Goal: Share content: Share content

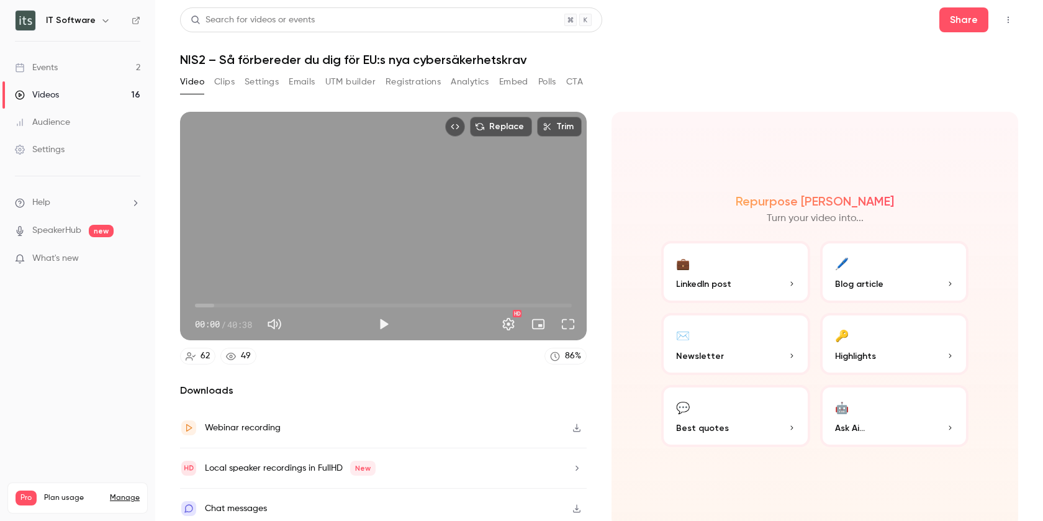
click at [50, 68] on div "Events" at bounding box center [36, 67] width 43 height 12
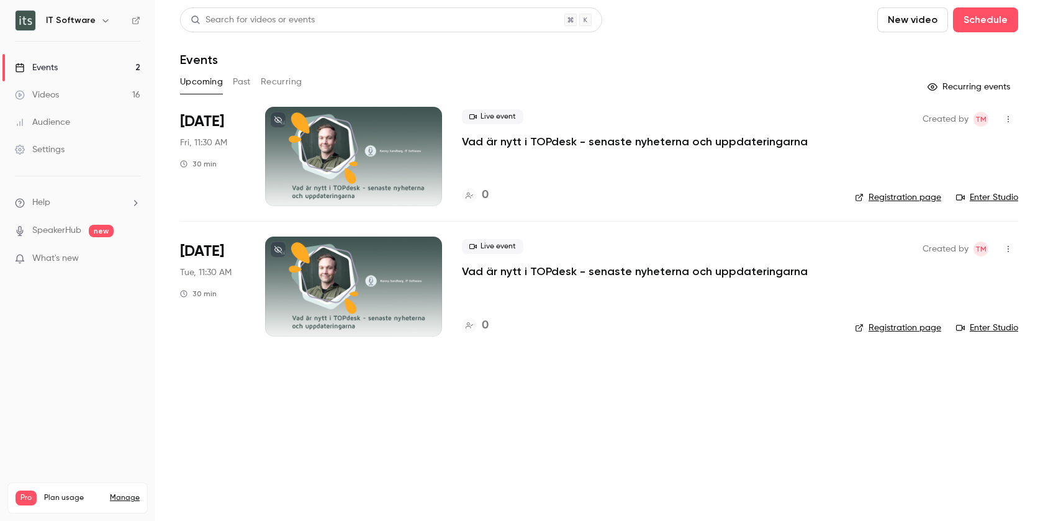
click at [45, 93] on div "Videos" at bounding box center [37, 95] width 44 height 12
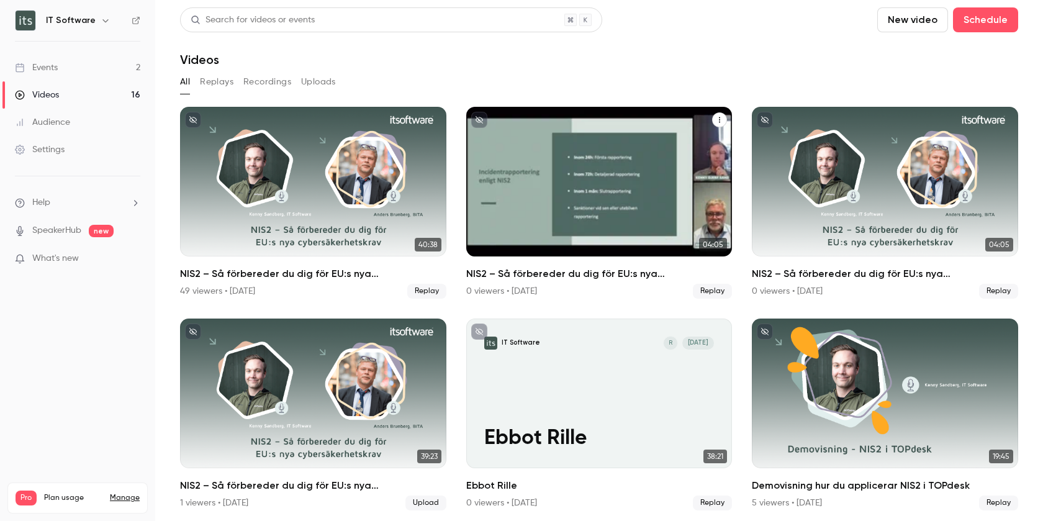
click at [625, 193] on div "NIS2 – Så förbereder du dig för EU:s nya cybersäkerhetskrav (teaser)" at bounding box center [599, 182] width 266 height 150
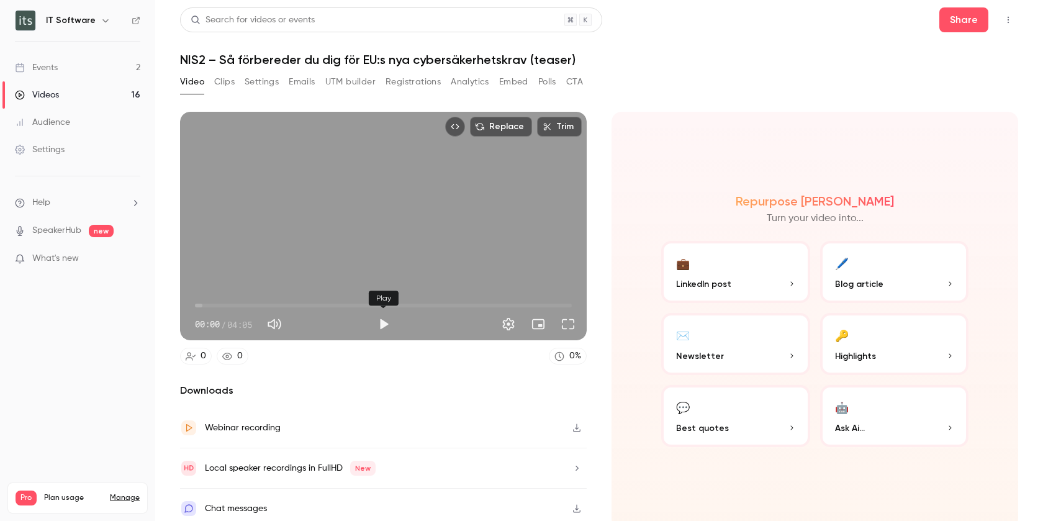
click at [384, 320] on button "Play" at bounding box center [383, 324] width 25 height 25
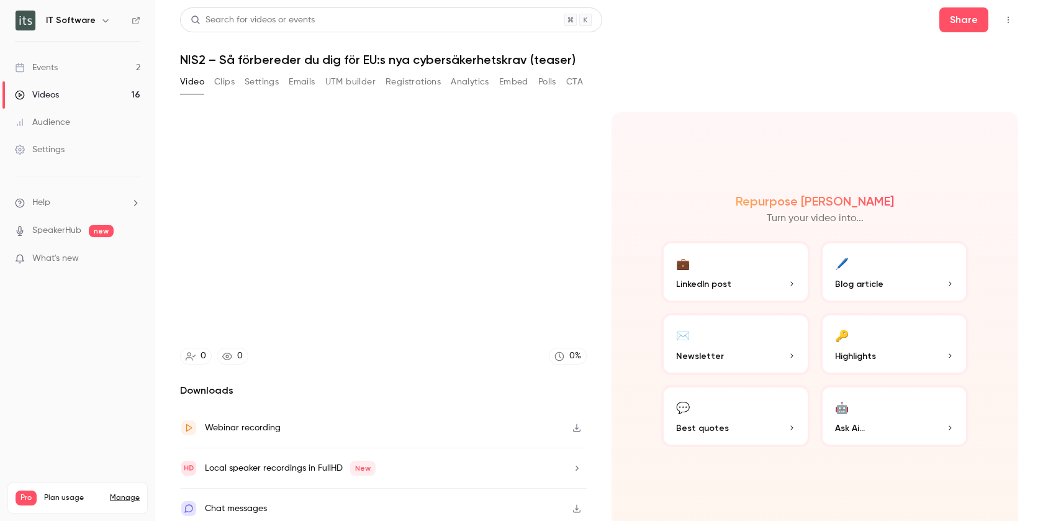
type input "*****"
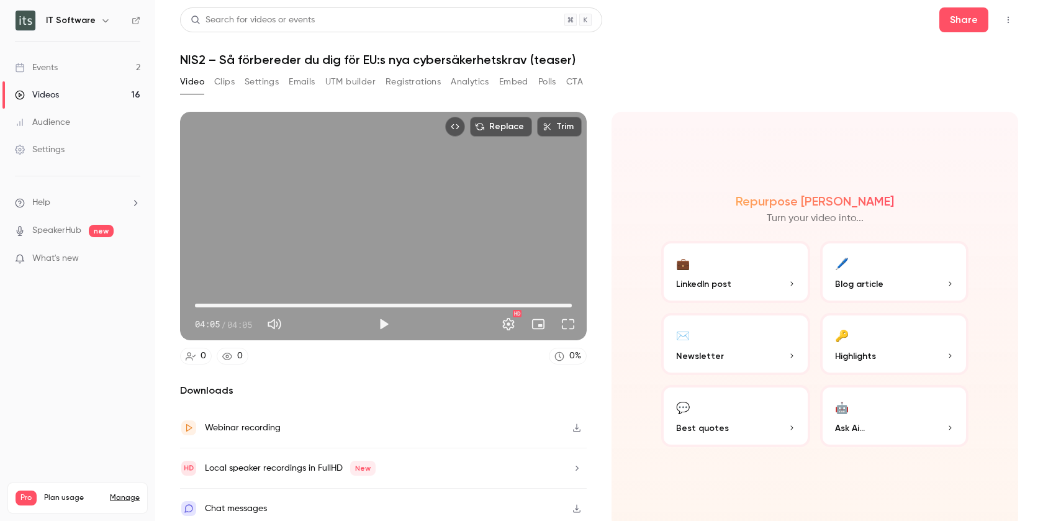
click at [515, 81] on button "Embed" at bounding box center [513, 82] width 29 height 20
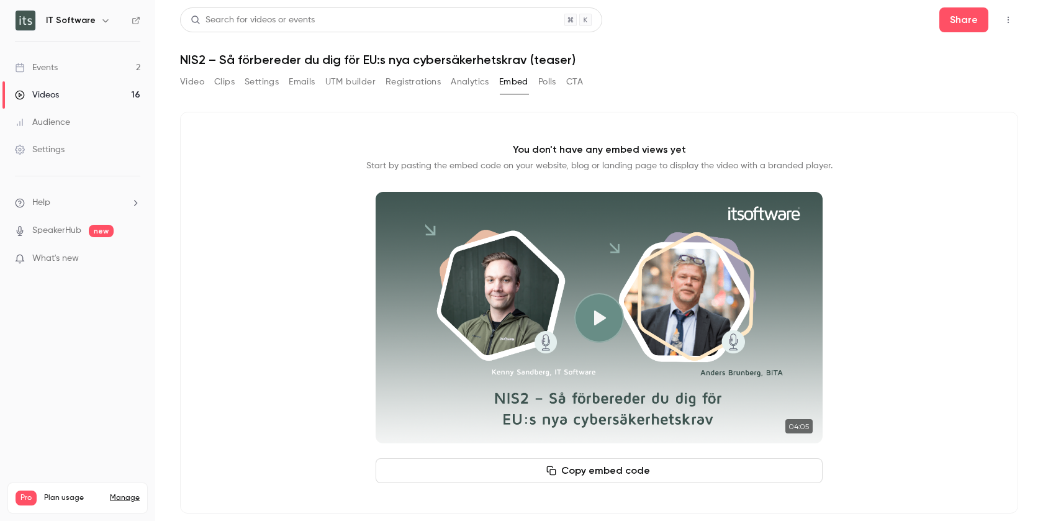
click at [610, 475] on button "Copy embed code" at bounding box center [599, 470] width 447 height 25
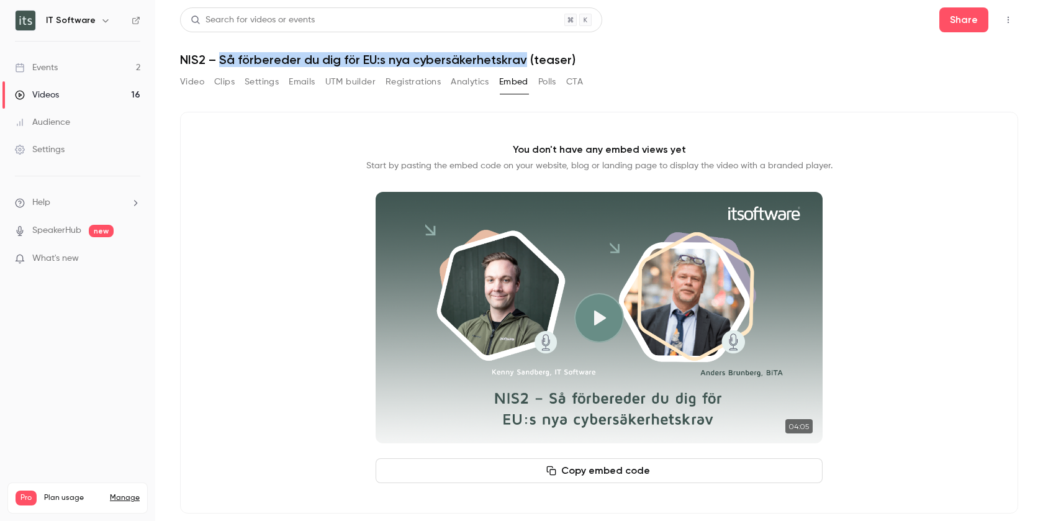
drag, startPoint x: 220, startPoint y: 60, endPoint x: 522, endPoint y: 50, distance: 302.0
click at [522, 50] on header "Search for videos or events Share NIS2 – Så förbereder du dig för EU:s nya cybe…" at bounding box center [599, 37] width 839 height 60
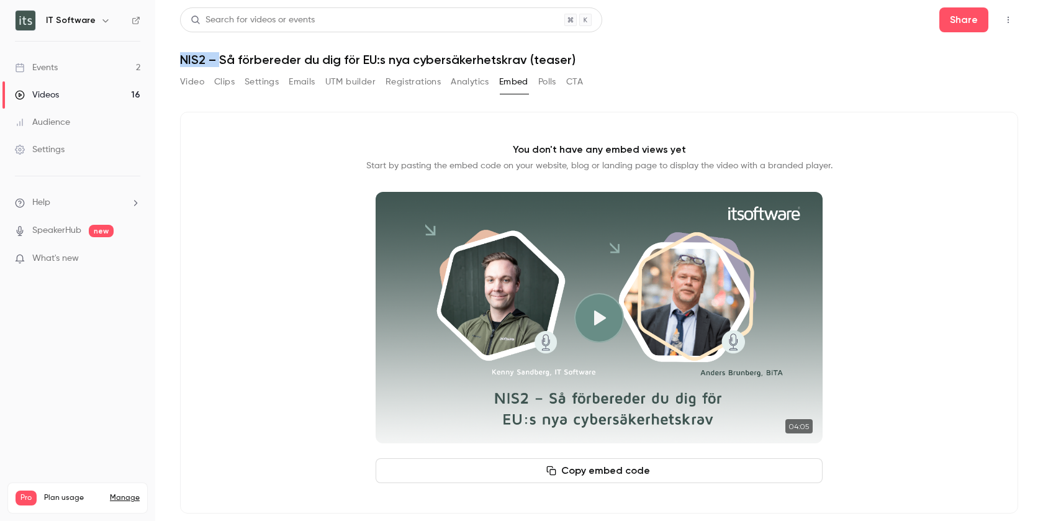
copy h1 "NIS2 –"
click at [221, 58] on h1 "NIS2 – Så förbereder du dig för EU:s nya cybersäkerhetskrav (teaser)" at bounding box center [599, 59] width 839 height 15
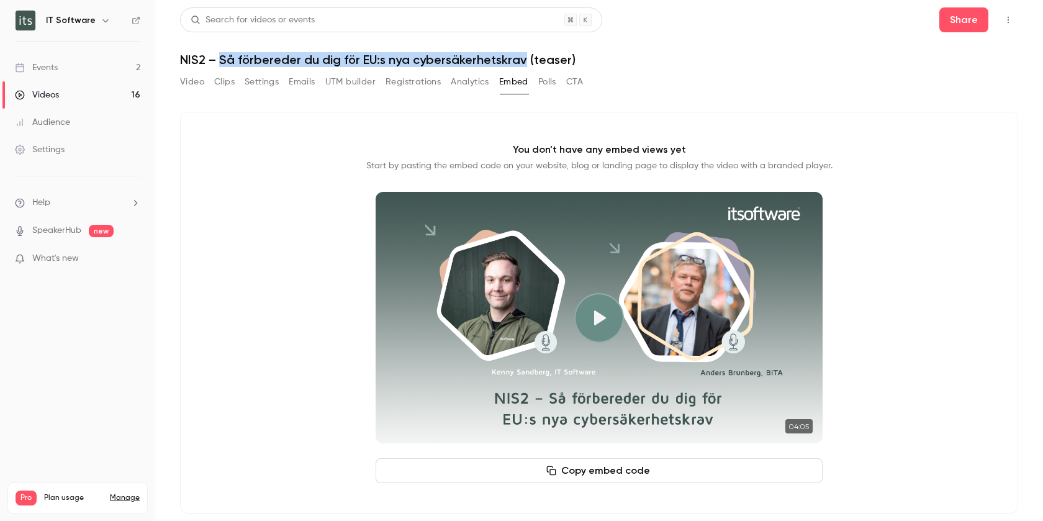
drag, startPoint x: 522, startPoint y: 58, endPoint x: 222, endPoint y: 53, distance: 300.7
click at [222, 53] on h1 "NIS2 – Så förbereder du dig för EU:s nya cybersäkerhetskrav (teaser)" at bounding box center [599, 59] width 839 height 15
copy h1 "Så förbereder du dig för EU:s nya cybersäkerhetskrav"
click at [606, 469] on button "Copy embed code" at bounding box center [599, 470] width 447 height 25
click at [260, 81] on button "Settings" at bounding box center [262, 82] width 34 height 20
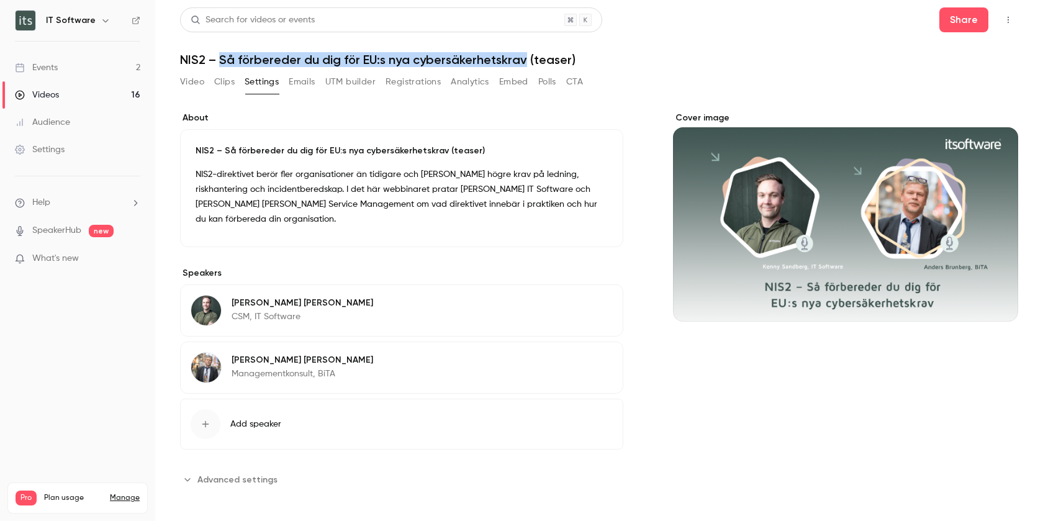
click at [191, 84] on button "Video" at bounding box center [192, 82] width 24 height 20
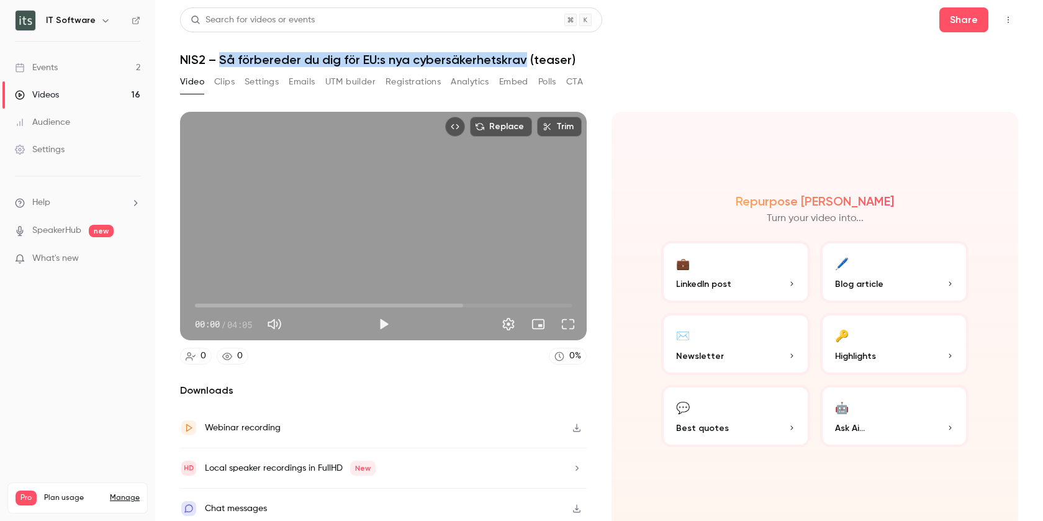
click at [1011, 21] on icon "Top Bar Actions" at bounding box center [1009, 20] width 10 height 9
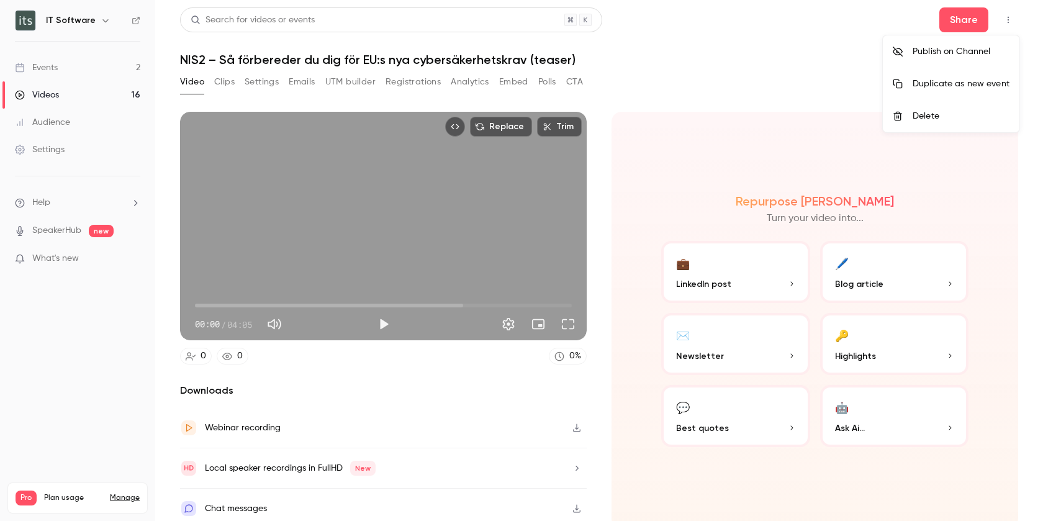
click at [843, 34] on div at bounding box center [521, 260] width 1043 height 521
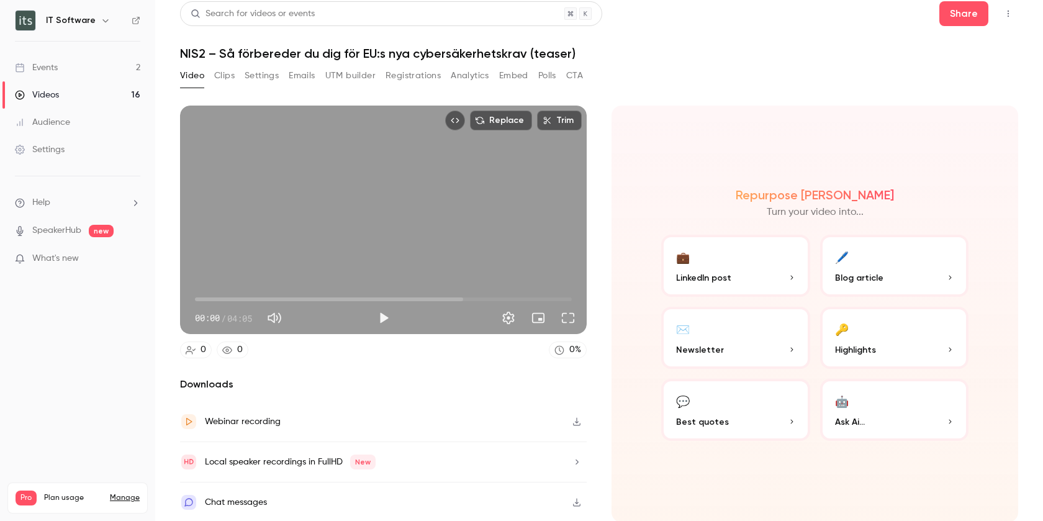
click at [230, 70] on button "Clips" at bounding box center [224, 76] width 20 height 20
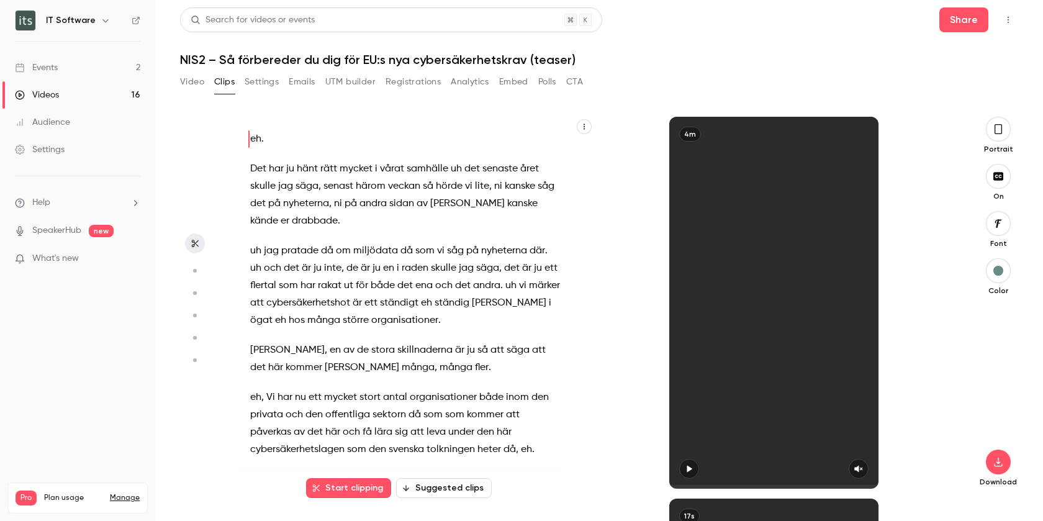
click at [268, 84] on button "Settings" at bounding box center [262, 82] width 34 height 20
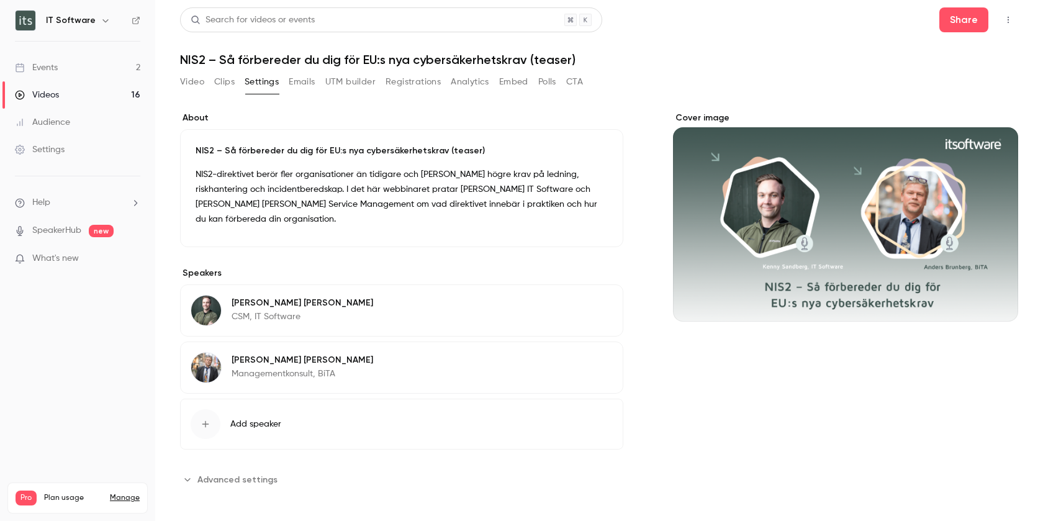
click at [301, 80] on button "Emails" at bounding box center [302, 82] width 26 height 20
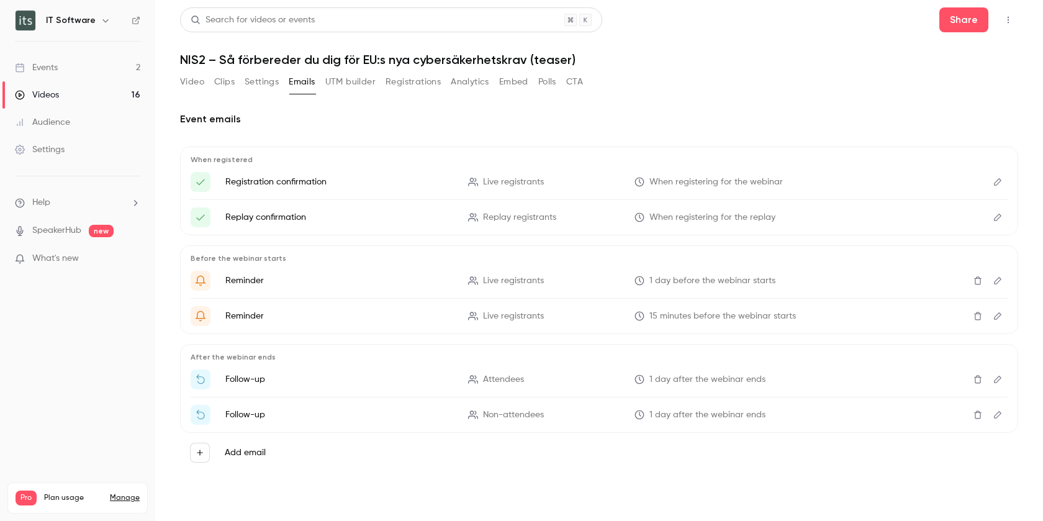
click at [340, 80] on button "UTM builder" at bounding box center [350, 82] width 50 height 20
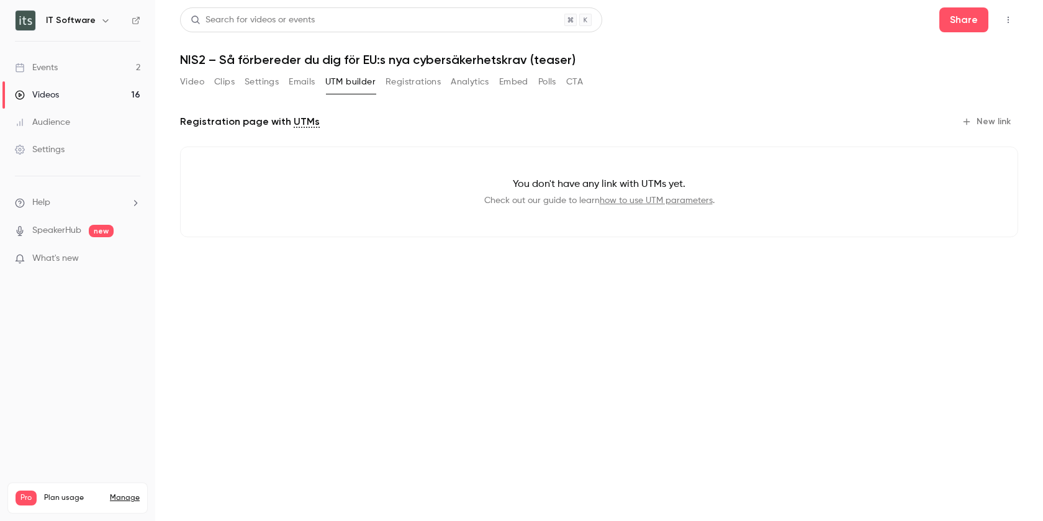
click at [401, 83] on button "Registrations" at bounding box center [413, 82] width 55 height 20
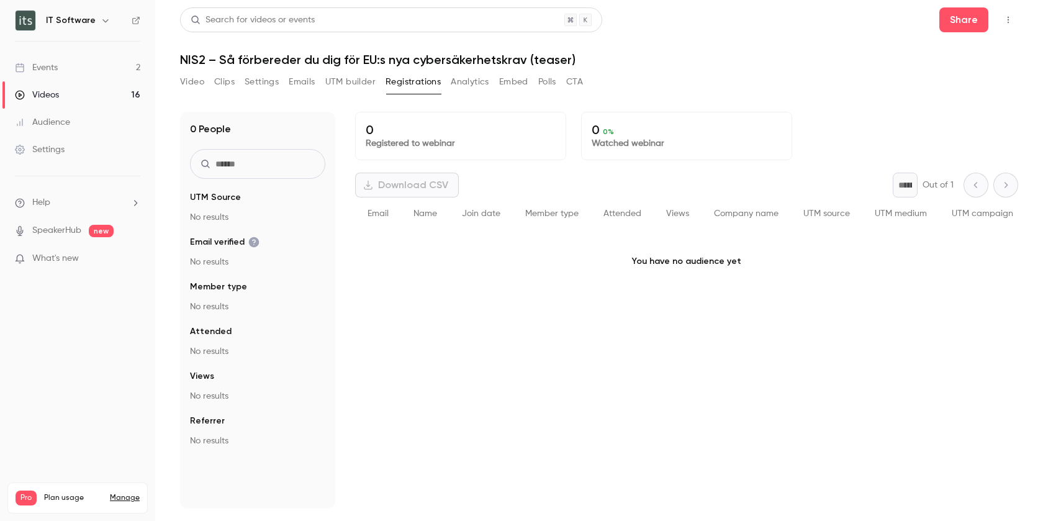
click at [463, 85] on button "Analytics" at bounding box center [470, 82] width 39 height 20
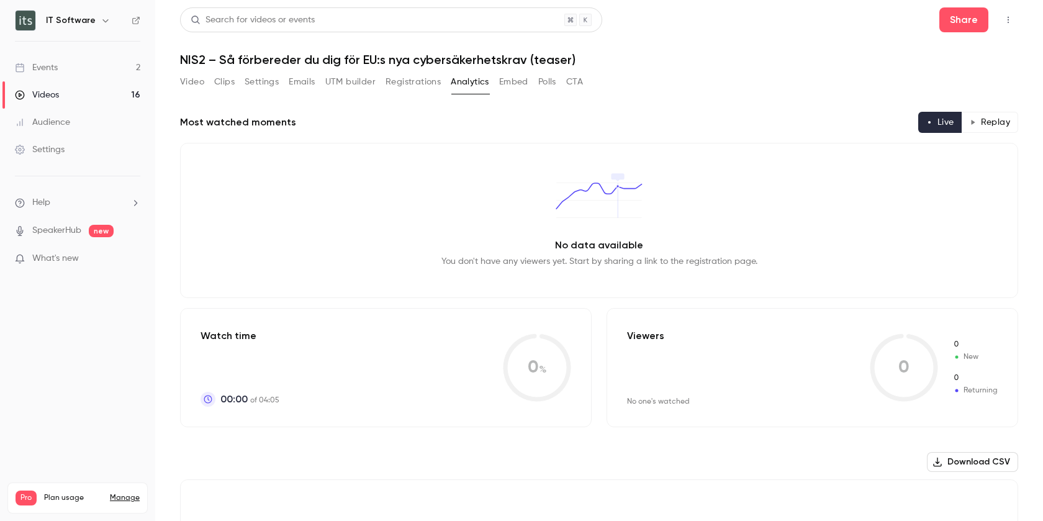
click at [517, 82] on button "Embed" at bounding box center [513, 82] width 29 height 20
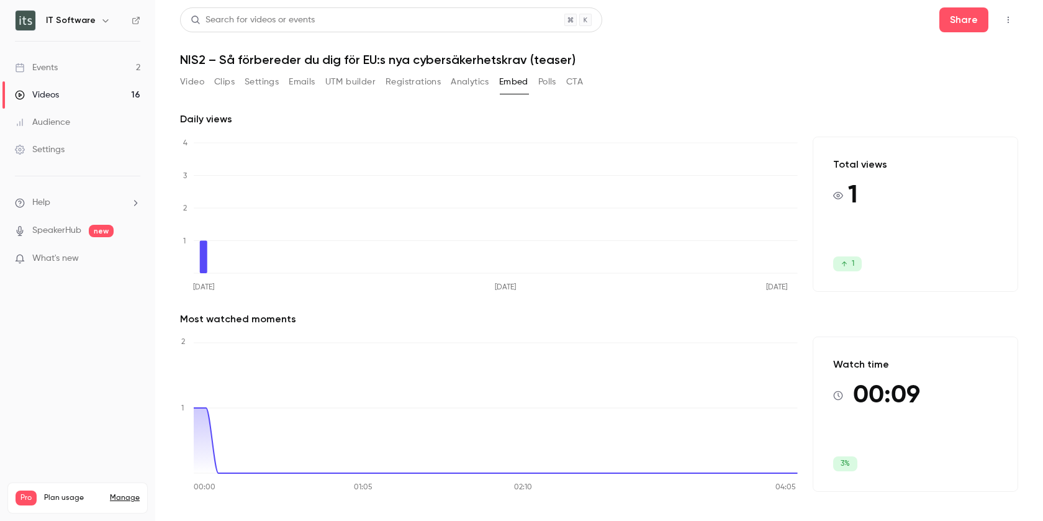
click at [541, 83] on button "Polls" at bounding box center [548, 82] width 18 height 20
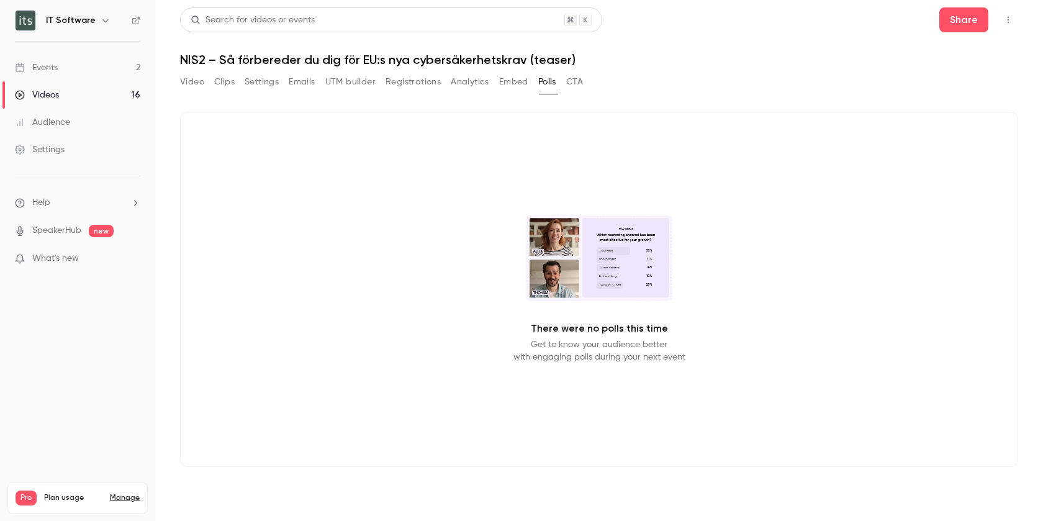
click at [572, 81] on button "CTA" at bounding box center [574, 82] width 17 height 20
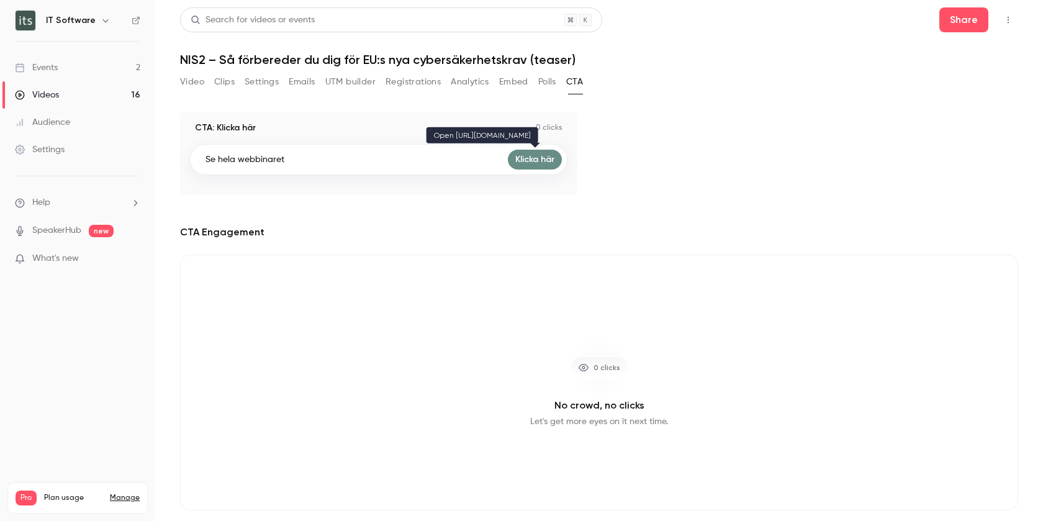
click at [531, 154] on link "Klicka här" at bounding box center [535, 160] width 54 height 20
click at [184, 87] on button "Video" at bounding box center [192, 82] width 24 height 20
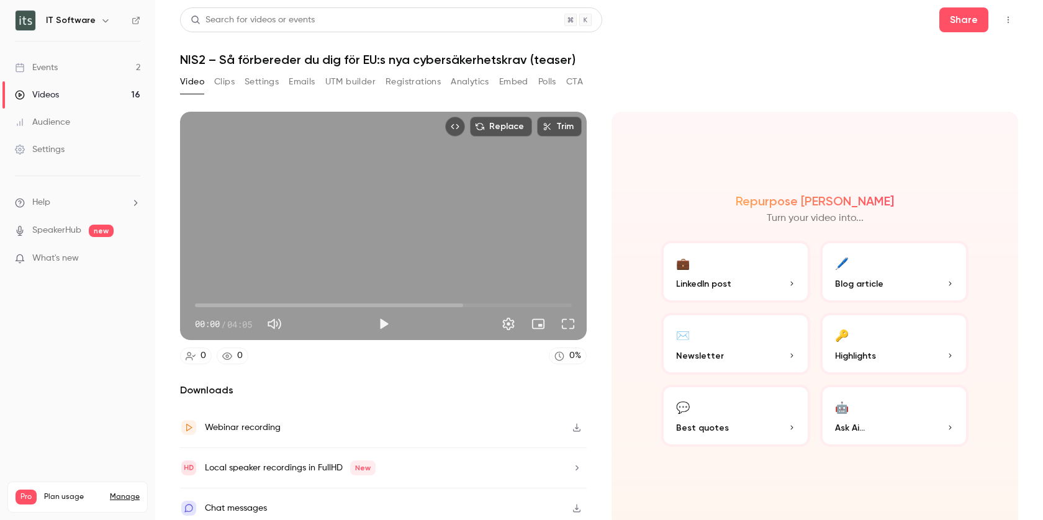
click at [48, 83] on link "Videos 16" at bounding box center [77, 94] width 155 height 27
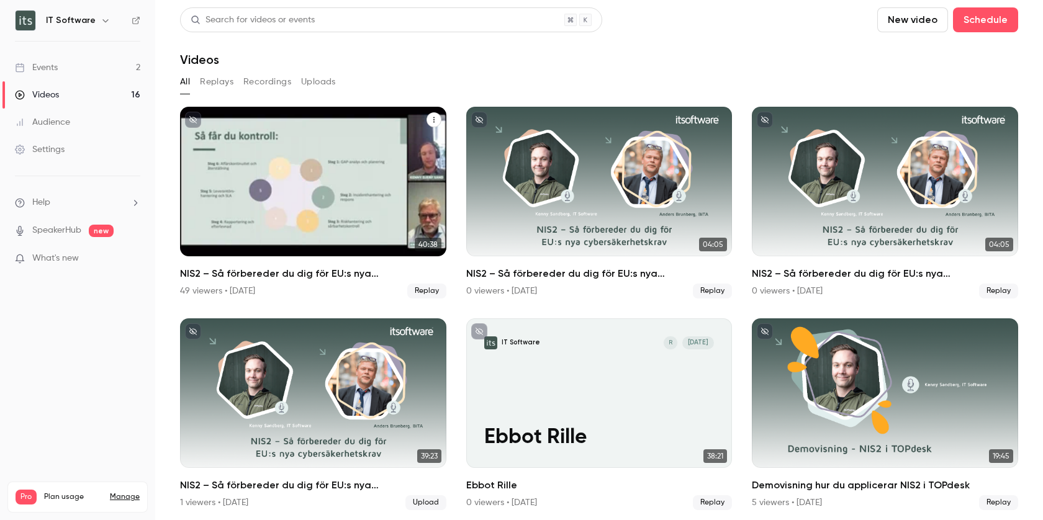
click at [381, 225] on div "NIS2 – Så förbereder du dig för EU:s nya cybersäkerhetskrav" at bounding box center [313, 182] width 266 height 150
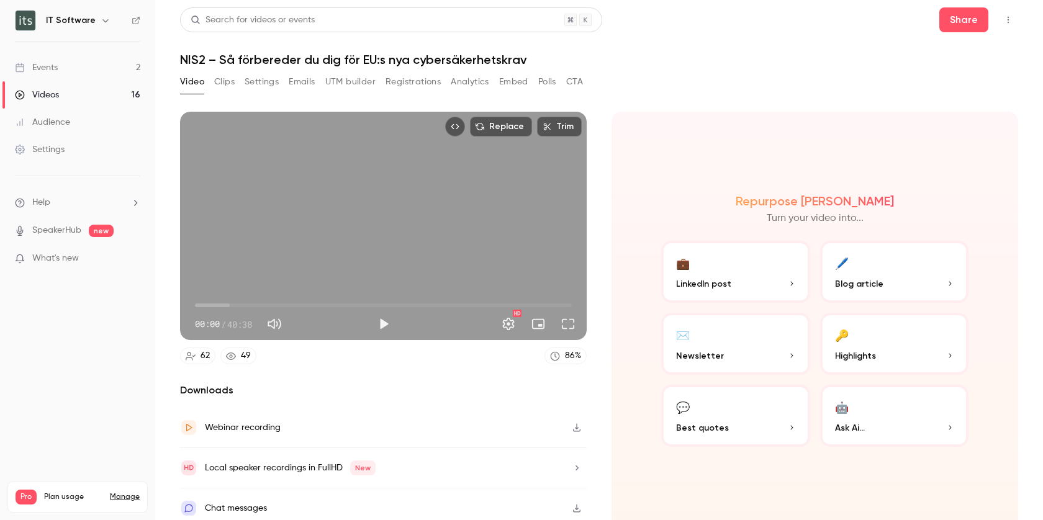
click at [420, 79] on button "Registrations" at bounding box center [413, 82] width 55 height 20
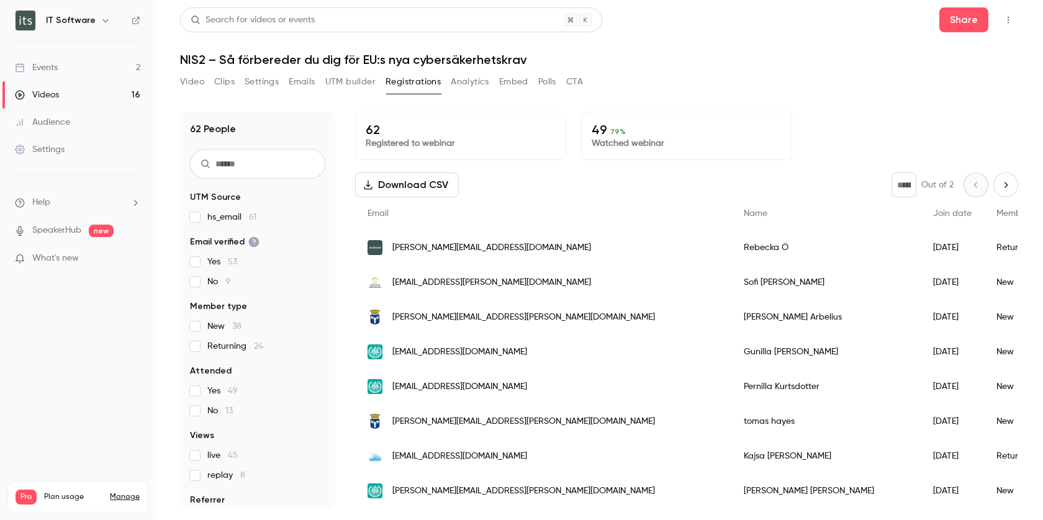
click at [365, 78] on button "UTM builder" at bounding box center [350, 82] width 50 height 20
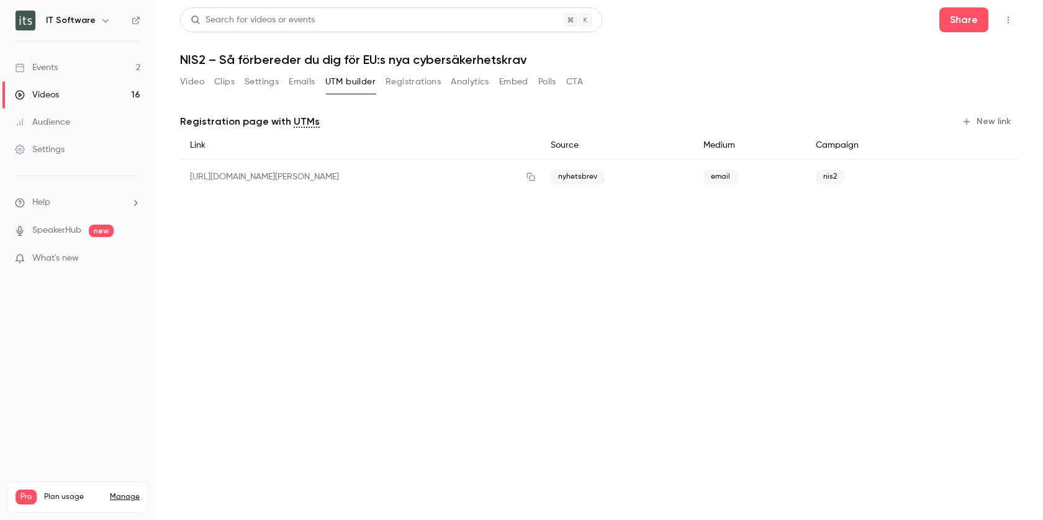
click at [305, 80] on button "Emails" at bounding box center [302, 82] width 26 height 20
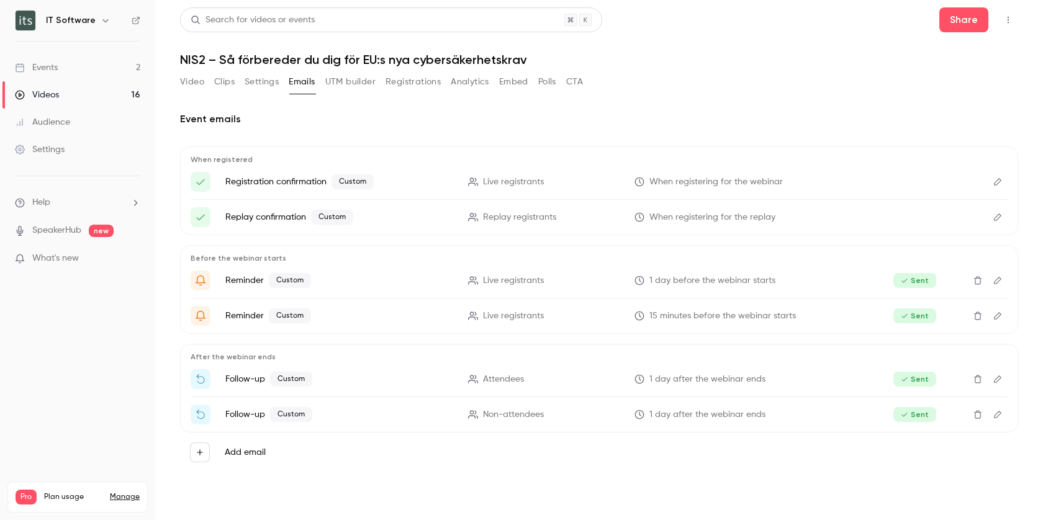
click at [250, 81] on button "Settings" at bounding box center [262, 82] width 34 height 20
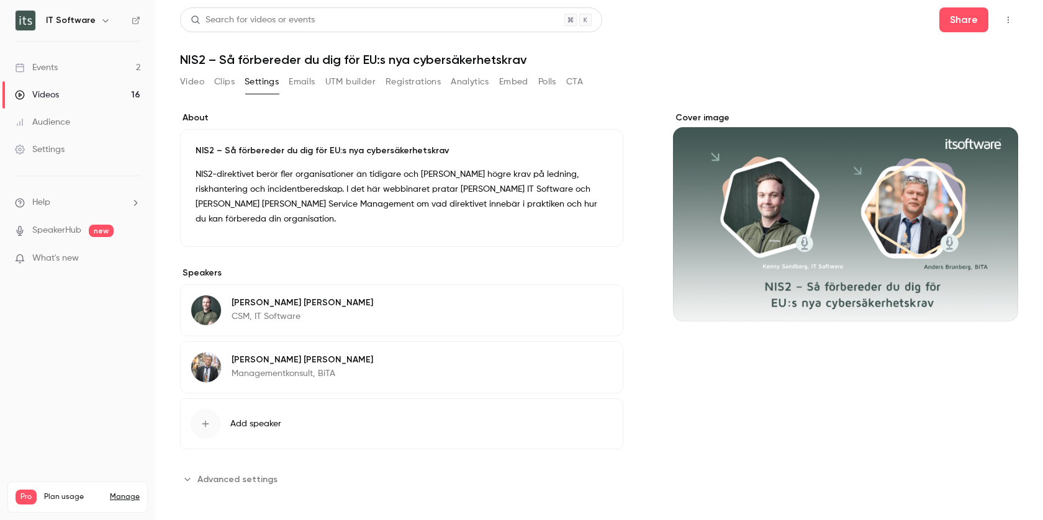
click at [44, 99] on div "Videos" at bounding box center [37, 95] width 44 height 12
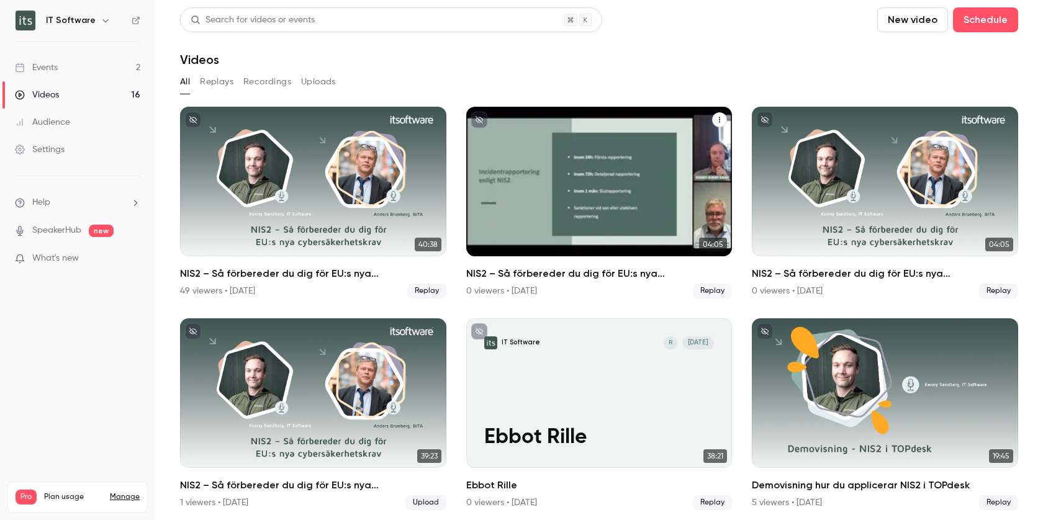
click at [722, 189] on div "NIS2 – Så förbereder du dig för EU:s nya cybersäkerhetskrav (teaser)" at bounding box center [599, 182] width 266 height 150
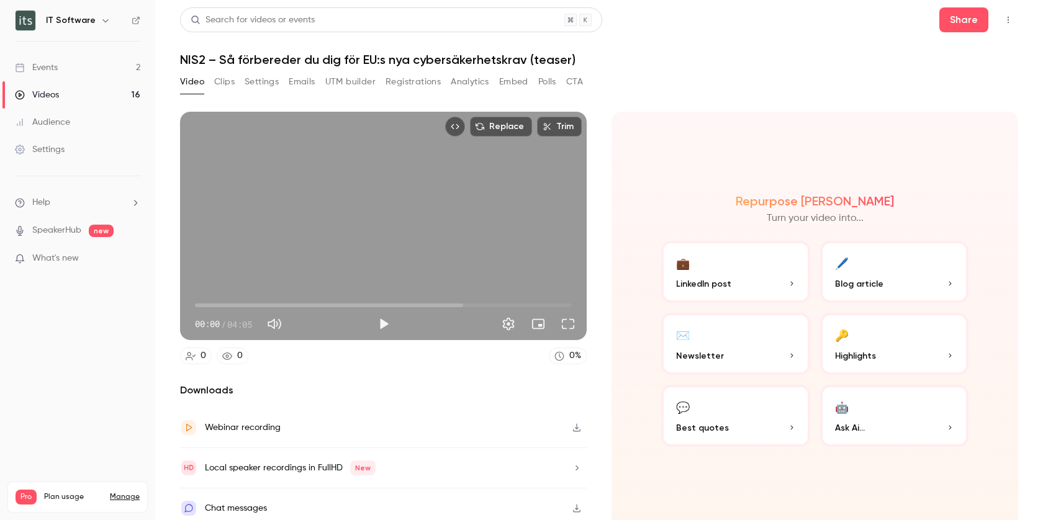
click at [556, 83] on button "Polls" at bounding box center [548, 82] width 18 height 20
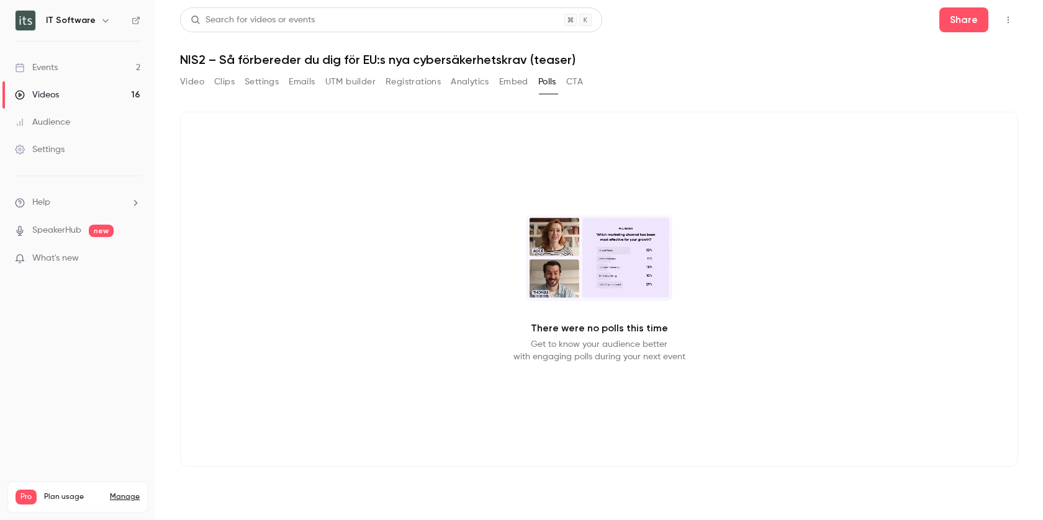
click at [576, 81] on button "CTA" at bounding box center [574, 82] width 17 height 20
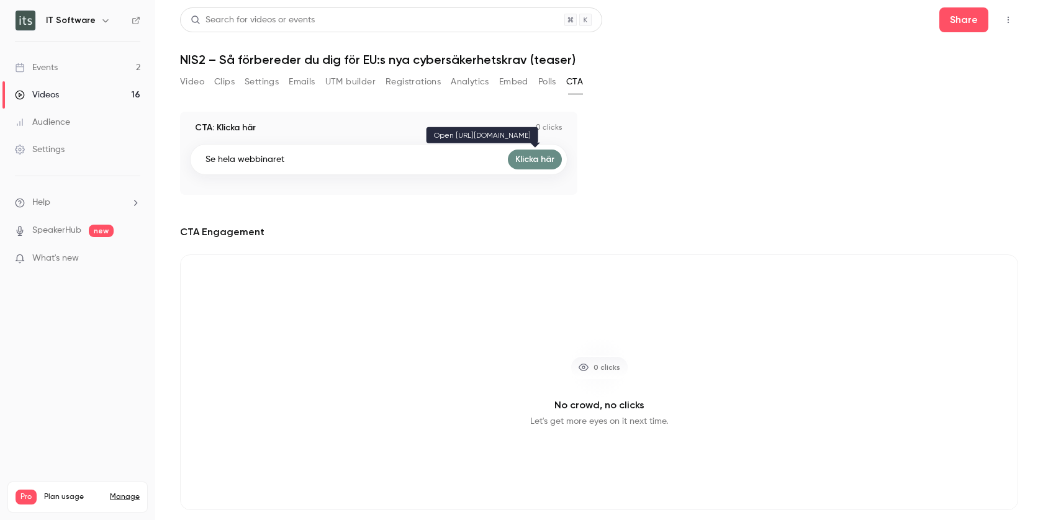
click at [534, 161] on link "Klicka här" at bounding box center [535, 160] width 54 height 20
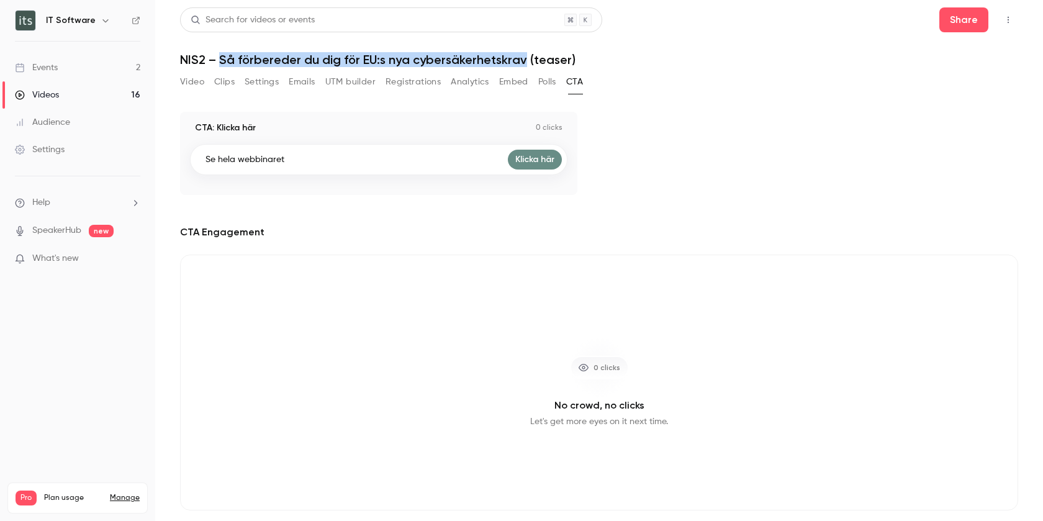
drag, startPoint x: 522, startPoint y: 62, endPoint x: 222, endPoint y: 60, distance: 300.0
click at [222, 60] on h1 "NIS2 – Så förbereder du dig för EU:s nya cybersäkerhetskrav (teaser)" at bounding box center [599, 59] width 839 height 15
copy h1 "Så förbereder du dig för EU:s nya cybersäkerhetskrav"
click at [389, 83] on button "Registrations" at bounding box center [413, 82] width 55 height 20
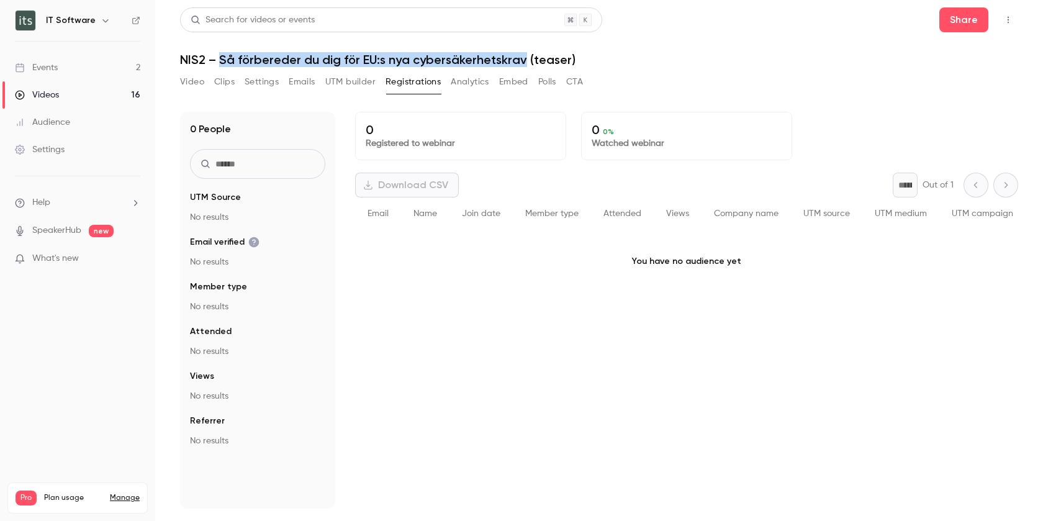
click at [200, 81] on button "Video" at bounding box center [192, 82] width 24 height 20
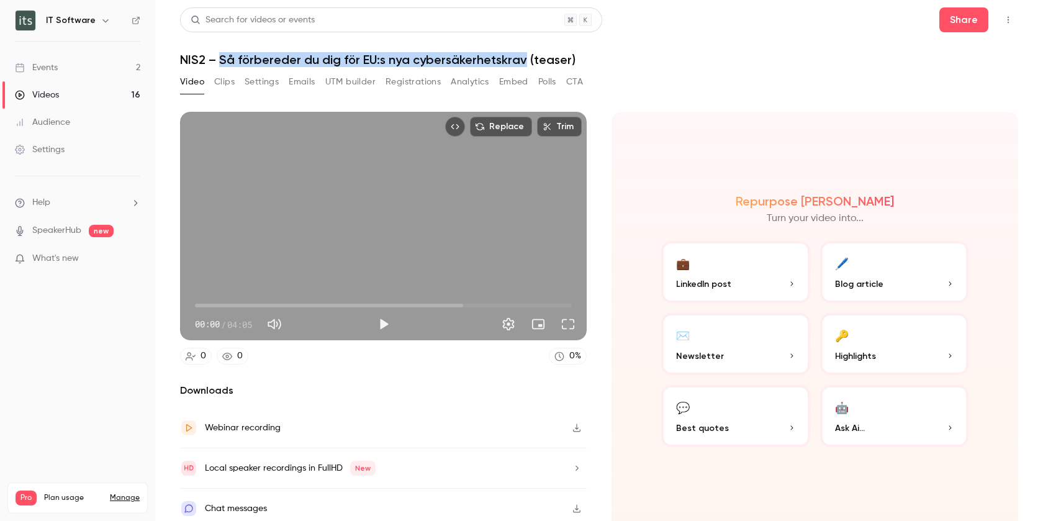
click at [51, 68] on div "Events" at bounding box center [36, 67] width 43 height 12
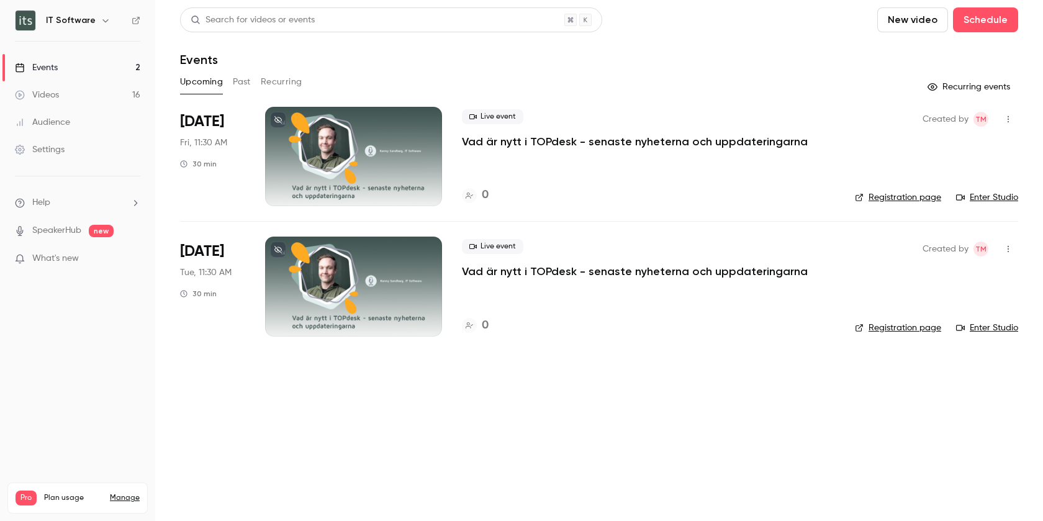
click at [48, 96] on div "Videos" at bounding box center [37, 95] width 44 height 12
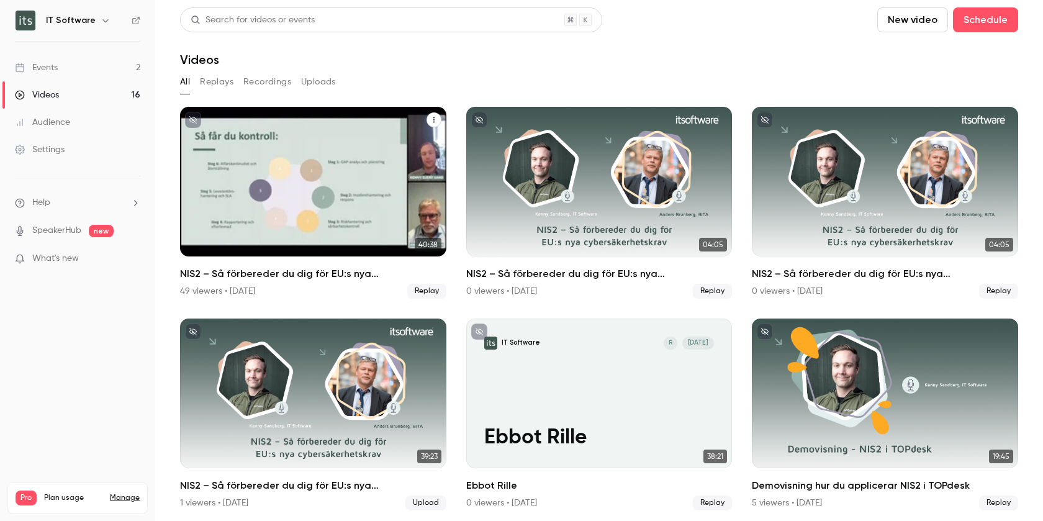
click at [413, 160] on div "NIS2 – Så förbereder du dig för EU:s nya cybersäkerhetskrav" at bounding box center [313, 182] width 266 height 150
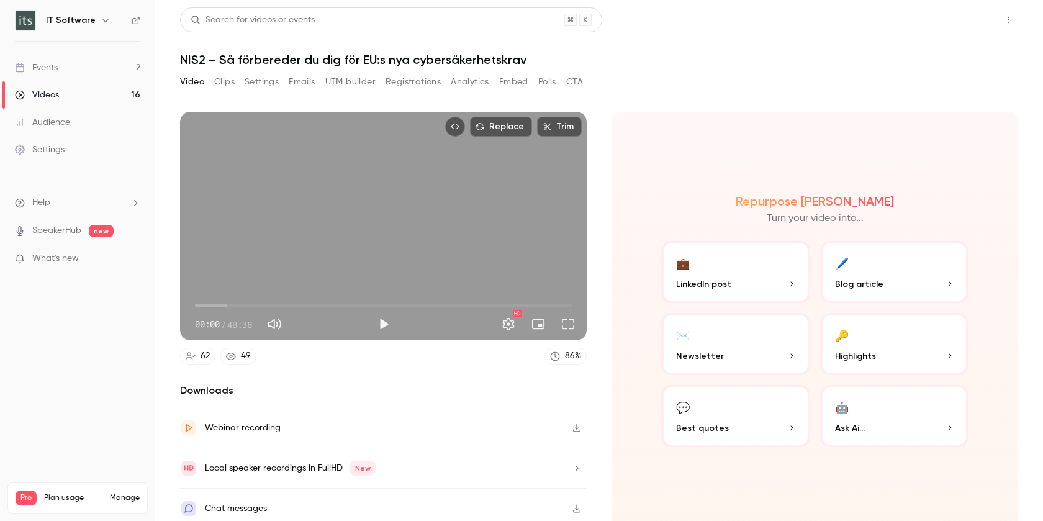
click at [976, 22] on button "Share" at bounding box center [964, 19] width 49 height 25
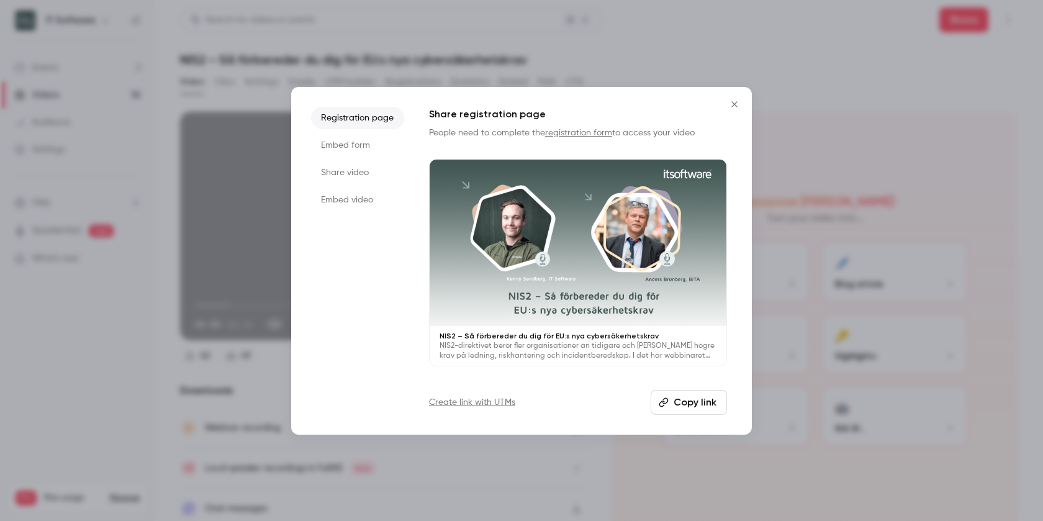
click at [604, 345] on p "NIS2-direktivet berör fler organisationer än tidigare och [PERSON_NAME] högre k…" at bounding box center [578, 351] width 277 height 20
click at [739, 103] on icon "Close" at bounding box center [734, 104] width 15 height 10
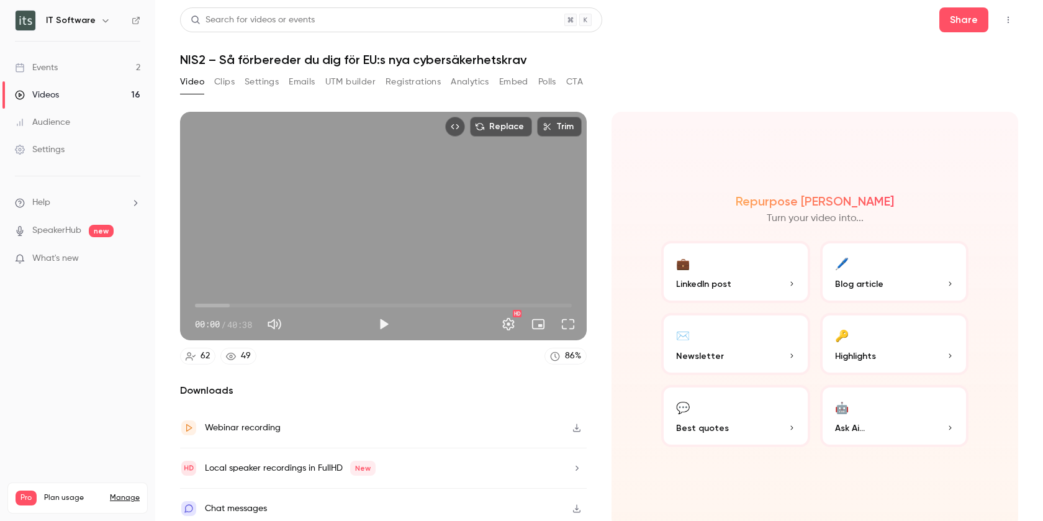
click at [53, 94] on div "Videos" at bounding box center [37, 95] width 44 height 12
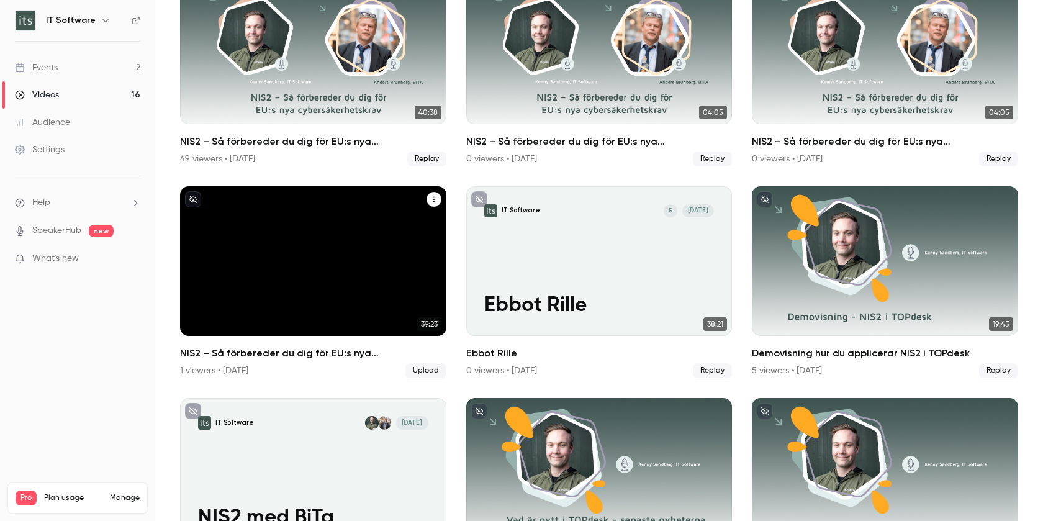
scroll to position [134, 0]
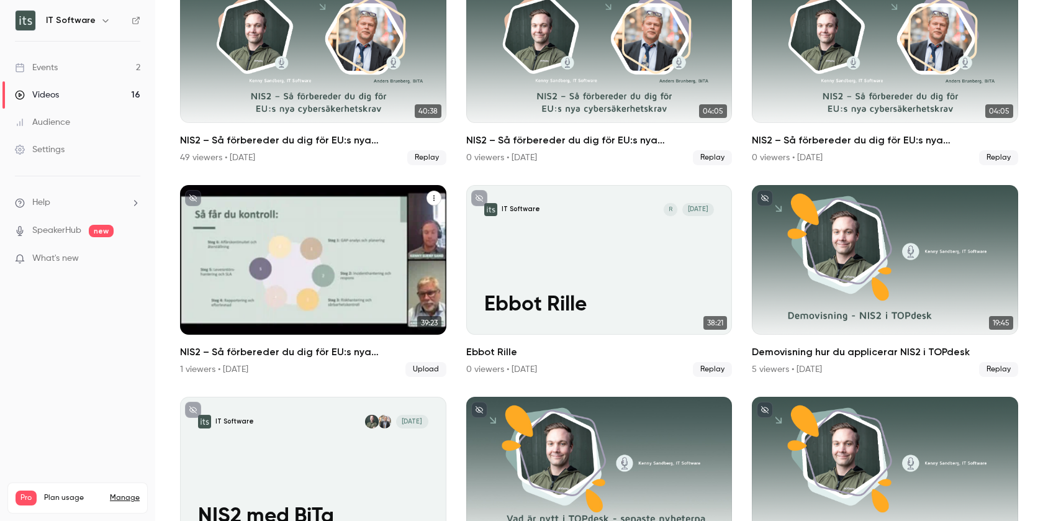
click at [405, 258] on div "NIS2 – Så förbereder du dig för EU:s nya cybersäkerhetskrav" at bounding box center [313, 260] width 266 height 150
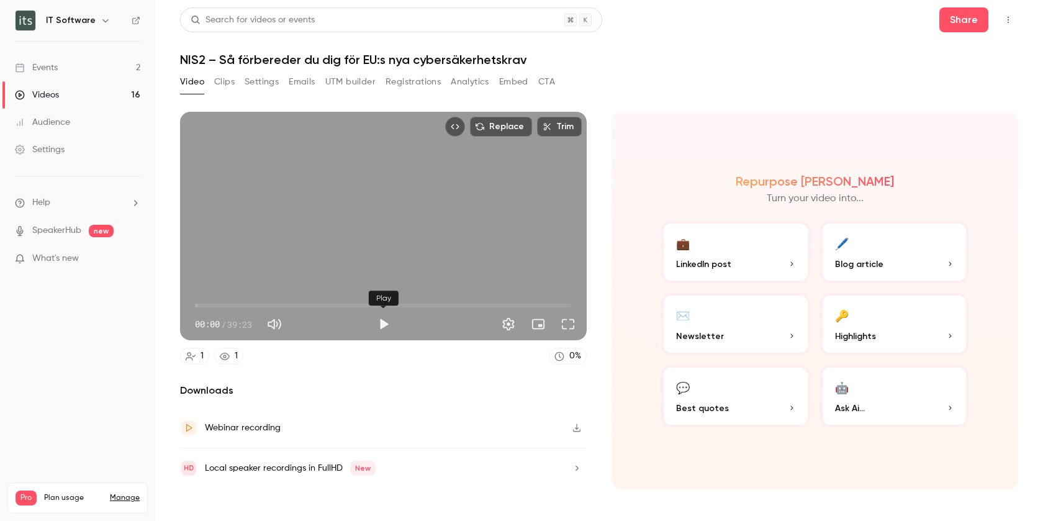
click at [383, 324] on button "Play" at bounding box center [383, 324] width 25 height 25
click at [384, 324] on button "Pause" at bounding box center [383, 324] width 25 height 25
click at [547, 304] on span "36:44" at bounding box center [383, 306] width 377 height 20
click at [521, 301] on span "34:04" at bounding box center [383, 306] width 377 height 20
click at [496, 304] on span "31:28" at bounding box center [383, 306] width 377 height 20
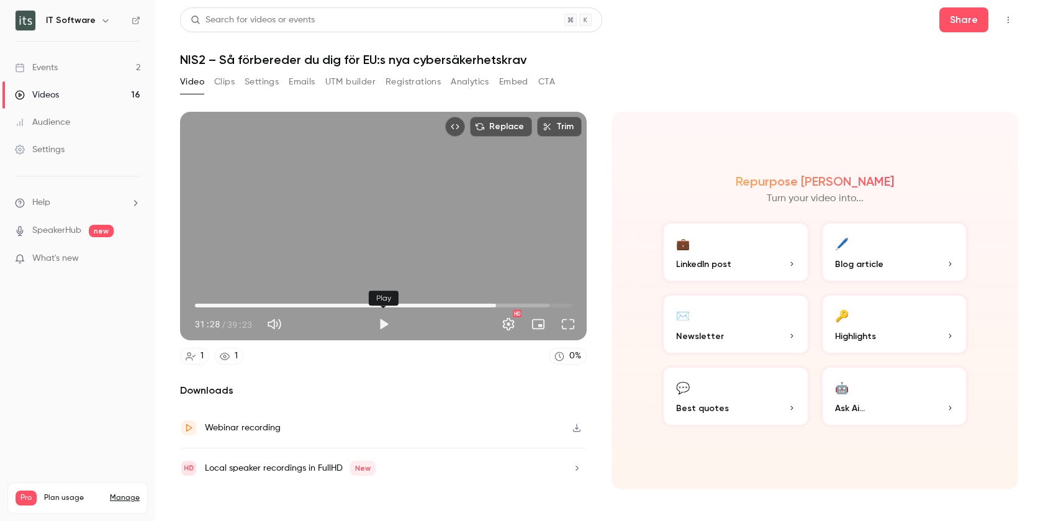
click at [383, 322] on button "Play" at bounding box center [383, 324] width 25 height 25
drag, startPoint x: 499, startPoint y: 306, endPoint x: 516, endPoint y: 306, distance: 16.1
click at [516, 306] on span "33:29" at bounding box center [516, 306] width 4 height 4
drag, startPoint x: 516, startPoint y: 306, endPoint x: 525, endPoint y: 307, distance: 9.4
click at [524, 307] on span "34:08" at bounding box center [522, 306] width 4 height 4
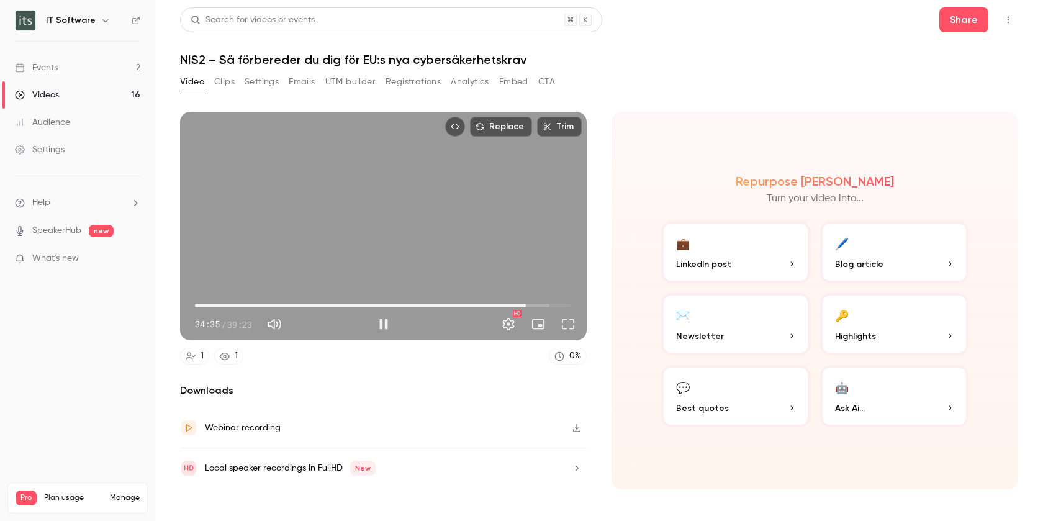
click at [528, 307] on span "34:35" at bounding box center [526, 306] width 4 height 4
drag, startPoint x: 529, startPoint y: 304, endPoint x: 535, endPoint y: 306, distance: 6.3
click at [535, 306] on span "35:30" at bounding box center [535, 306] width 4 height 4
click at [541, 306] on span "36:09" at bounding box center [541, 306] width 4 height 4
click at [535, 306] on span "35:34" at bounding box center [536, 306] width 4 height 4
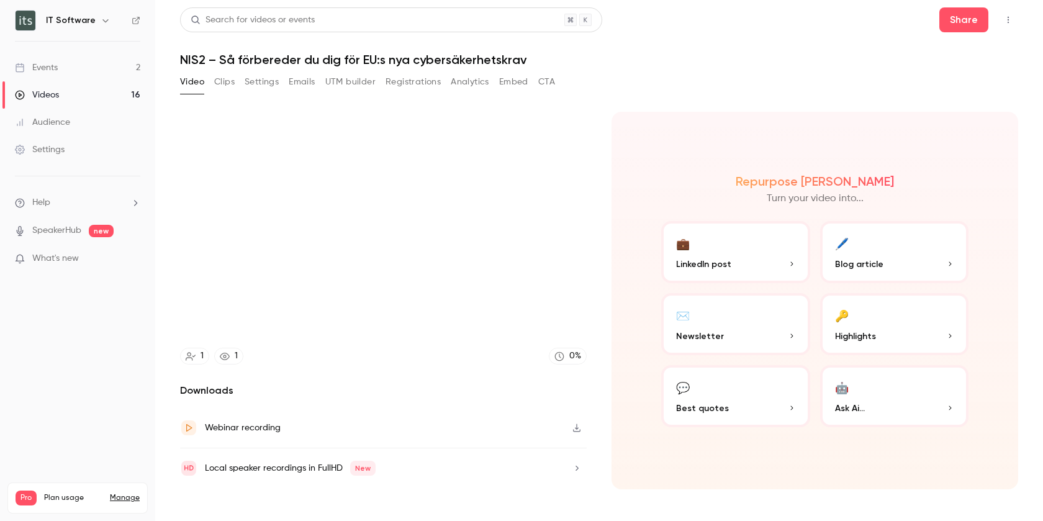
type input "******"
click at [425, 82] on button "Registrations" at bounding box center [413, 82] width 55 height 20
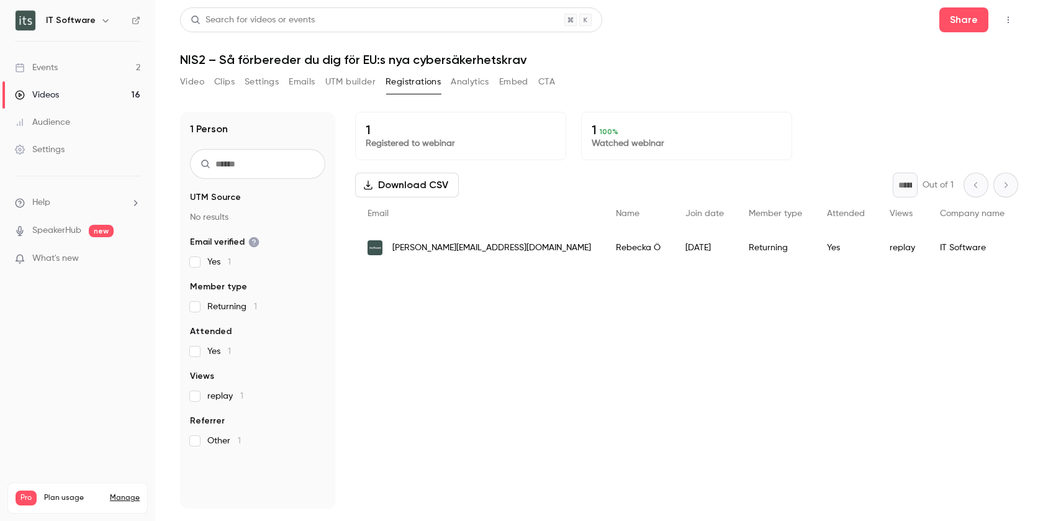
click at [519, 83] on button "Embed" at bounding box center [513, 82] width 29 height 20
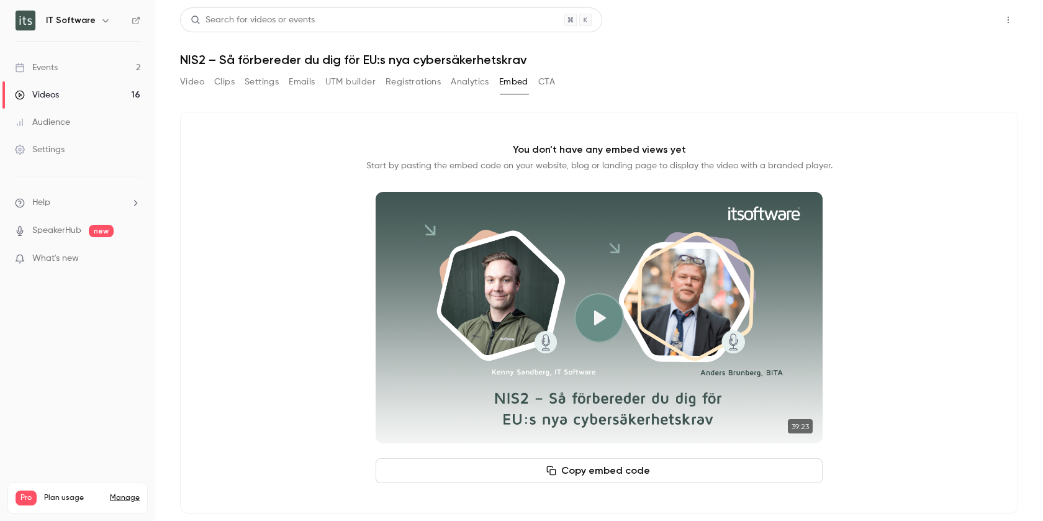
click at [963, 16] on button "Share" at bounding box center [964, 19] width 49 height 25
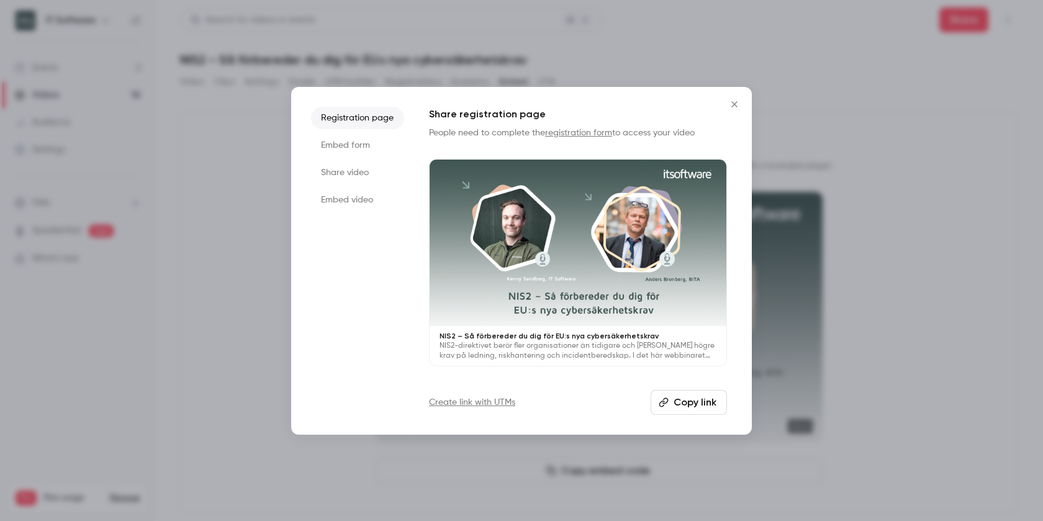
click at [493, 400] on link "Create link with UTMs" at bounding box center [472, 402] width 86 height 12
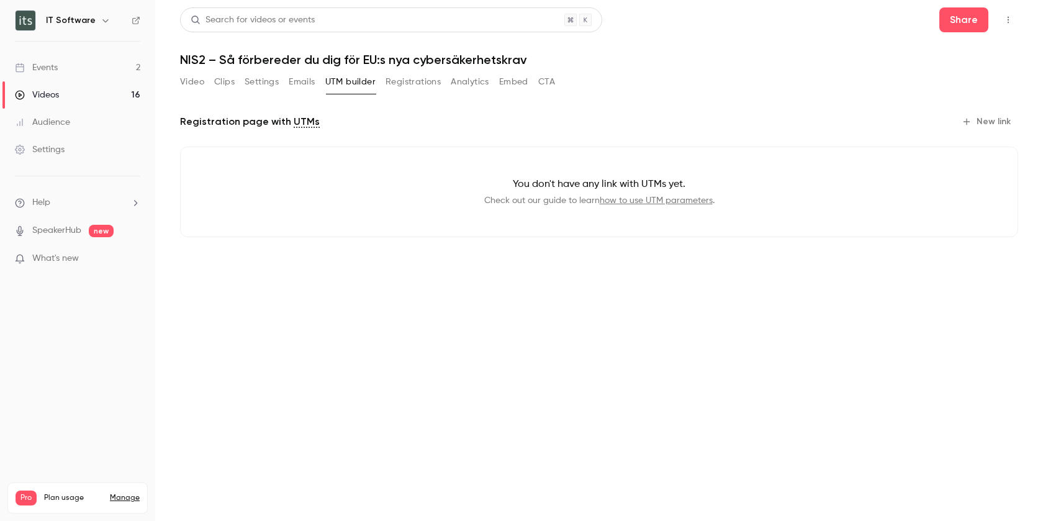
click at [994, 120] on button "New link" at bounding box center [987, 122] width 61 height 20
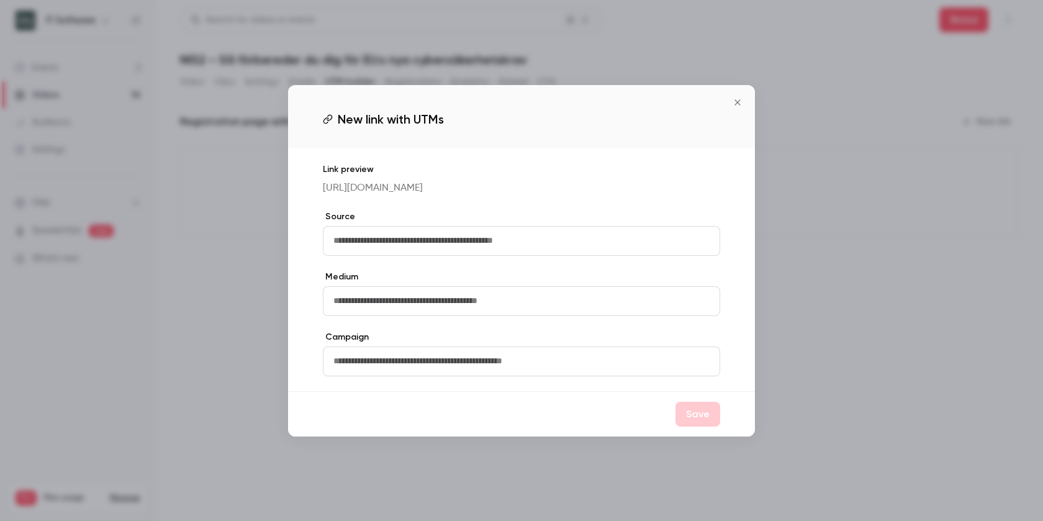
click at [474, 237] on input "text" at bounding box center [522, 241] width 398 height 30
type input "*"
type input "*******"
click at [429, 314] on input "text" at bounding box center [522, 301] width 398 height 30
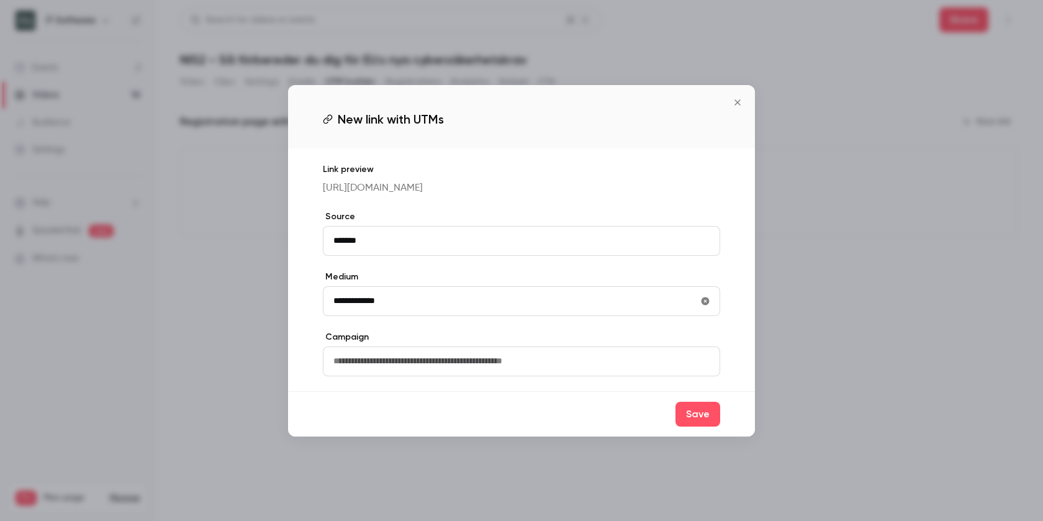
click at [407, 375] on input "text" at bounding box center [522, 362] width 398 height 30
click at [389, 297] on input "**********" at bounding box center [522, 301] width 398 height 30
click at [392, 306] on input "**********" at bounding box center [522, 301] width 398 height 30
drag, startPoint x: 391, startPoint y: 306, endPoint x: 327, endPoint y: 306, distance: 64.0
click at [327, 306] on input "**********" at bounding box center [522, 301] width 398 height 30
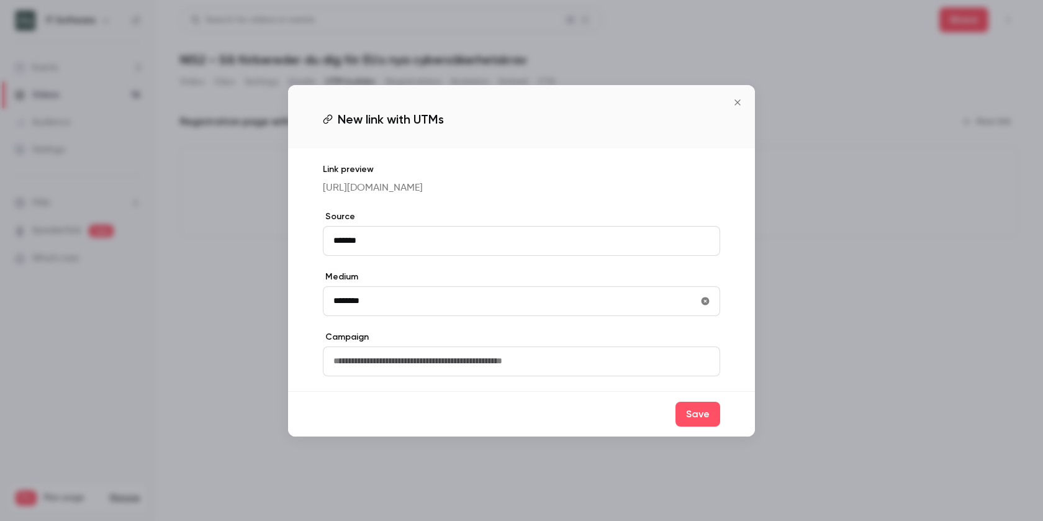
type input "********"
click at [394, 376] on input "text" at bounding box center [522, 362] width 398 height 30
type input "****"
click at [698, 421] on button "Save" at bounding box center [698, 414] width 45 height 25
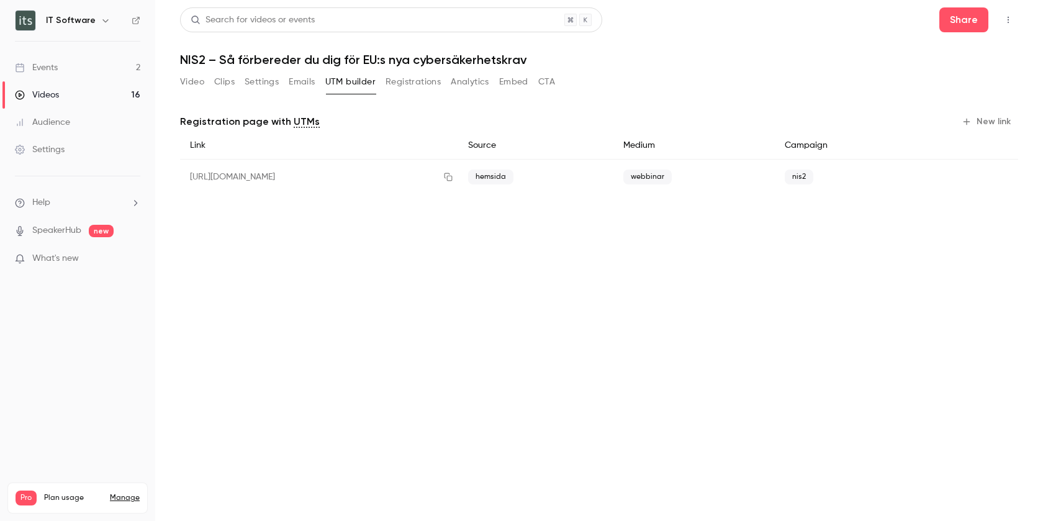
click at [280, 178] on div "[URL][DOMAIN_NAME]" at bounding box center [319, 177] width 278 height 35
click at [453, 177] on icon "button" at bounding box center [448, 177] width 10 height 9
